Goal: Find specific page/section: Find specific page/section

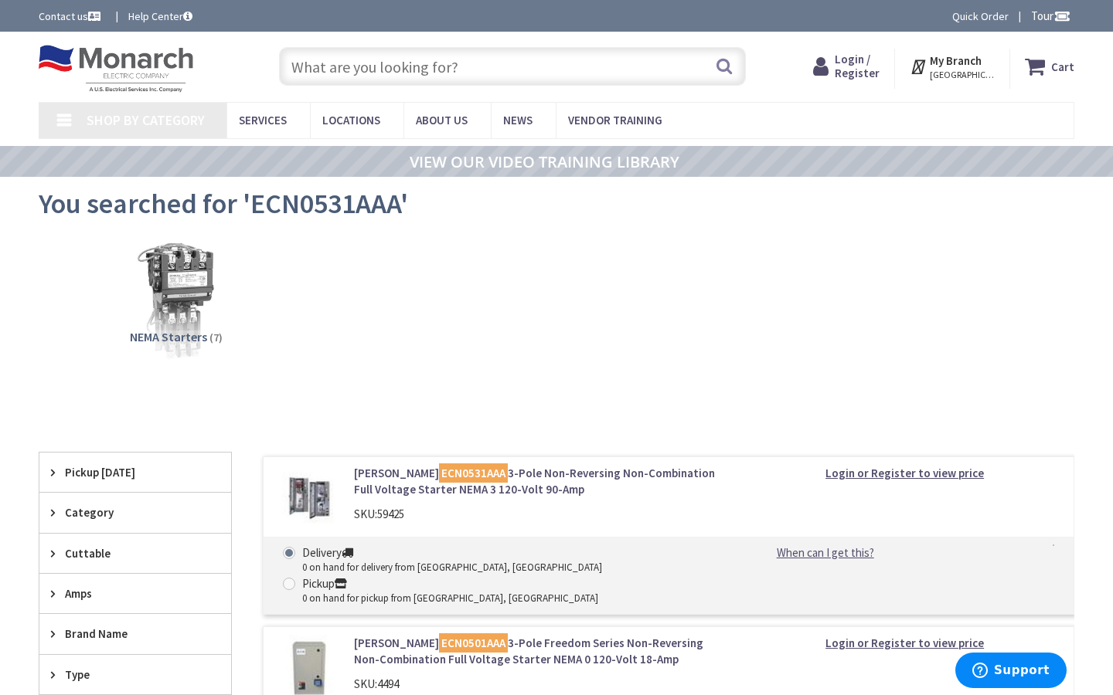
type input "[PERSON_NAME] & [PERSON_NAME], [GEOGRAPHIC_DATA], [GEOGRAPHIC_DATA]"
